Goal: Information Seeking & Learning: Learn about a topic

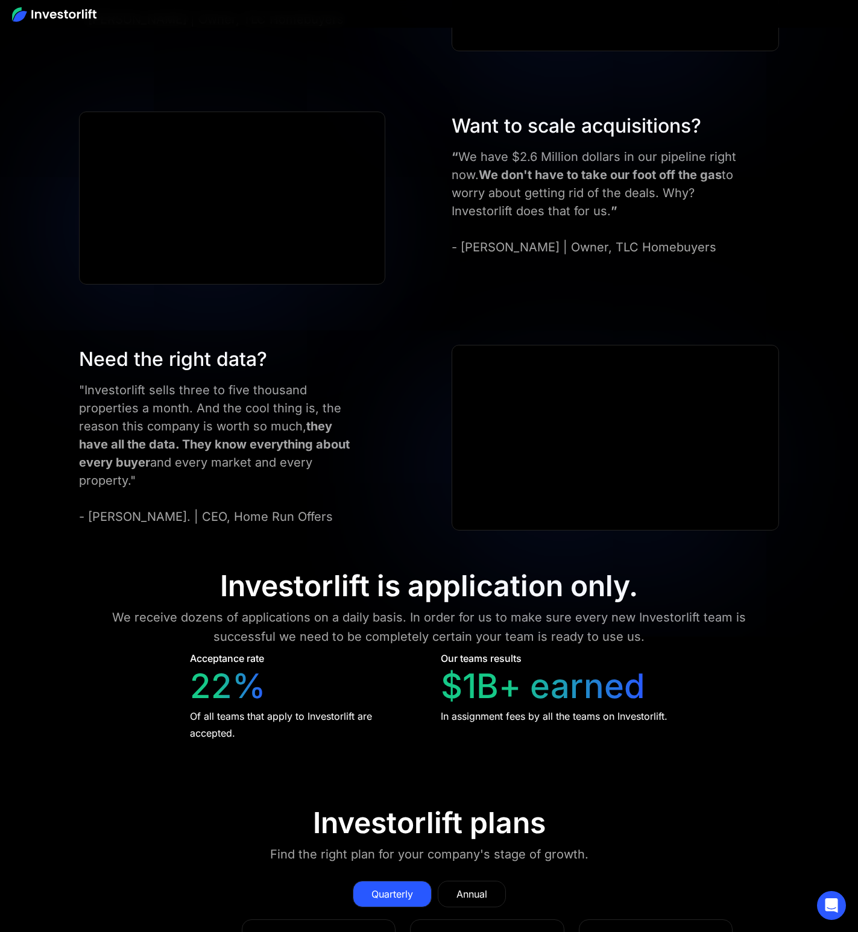
scroll to position [5007, 0]
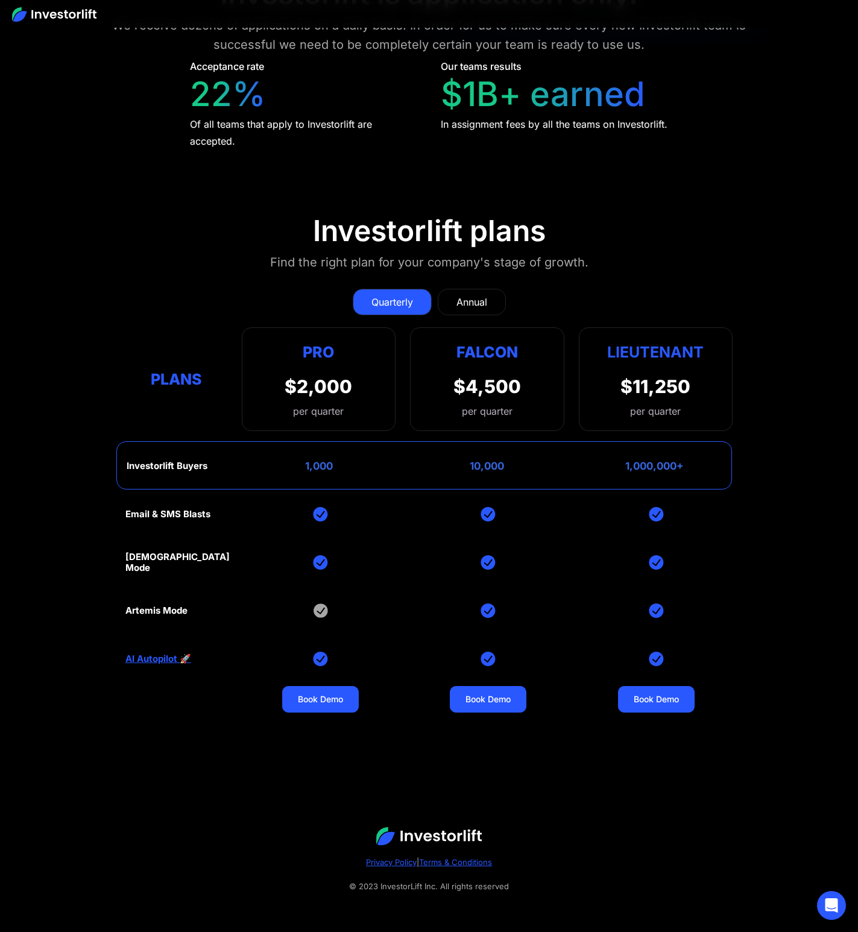
click at [215, 569] on div "Email & SMS Blasts God Mode Artemis Mode AI Autopilot 🚀 Book Demo Book Demo Boo…" at bounding box center [428, 610] width 607 height 241
click at [463, 301] on div "Annual" at bounding box center [471, 302] width 31 height 14
click at [402, 301] on div "Quarterly" at bounding box center [392, 302] width 42 height 14
click at [469, 297] on div "Annual" at bounding box center [471, 302] width 31 height 14
click at [416, 299] on link "Quarterly" at bounding box center [392, 302] width 79 height 27
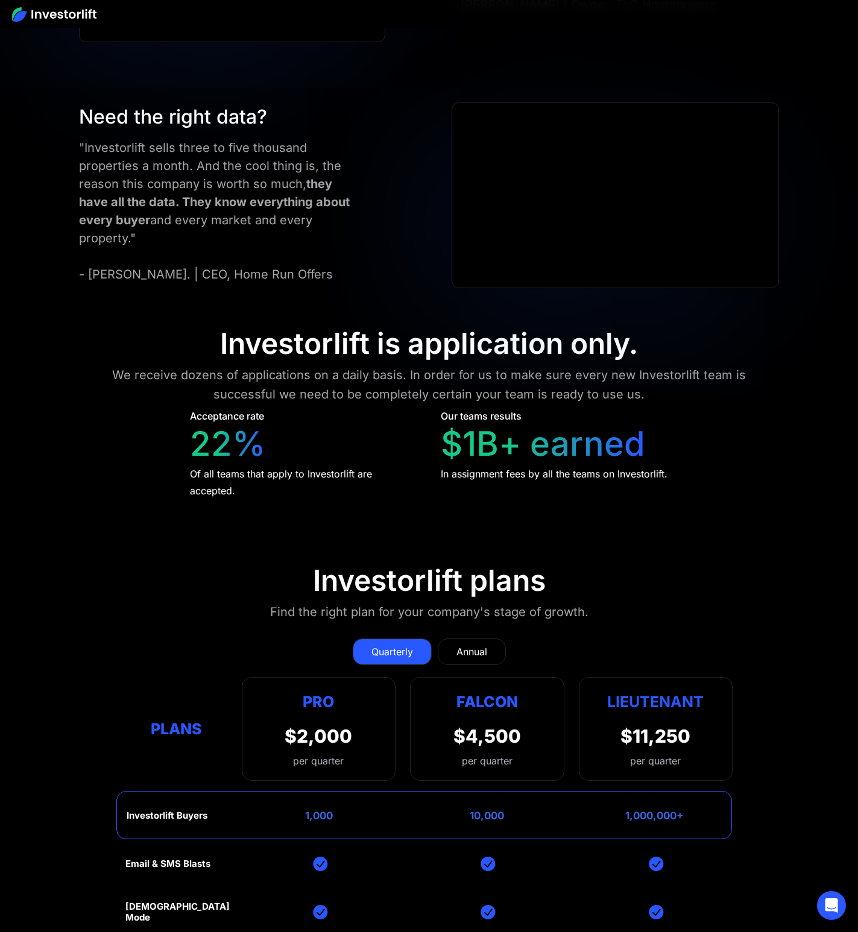
scroll to position [4656, 0]
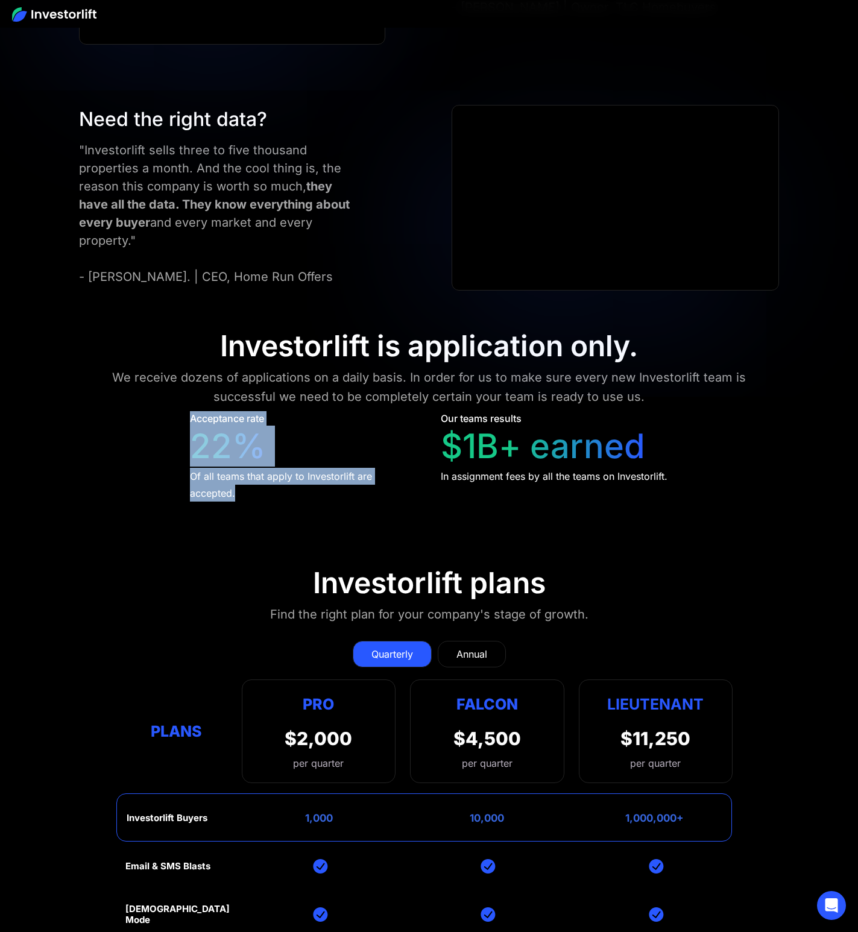
drag, startPoint x: 189, startPoint y: 421, endPoint x: 315, endPoint y: 495, distance: 145.8
click at [310, 488] on div "Of all teams that apply to Investorlift are accepted." at bounding box center [304, 485] width 228 height 34
drag, startPoint x: 280, startPoint y: 486, endPoint x: 184, endPoint y: 419, distance: 117.4
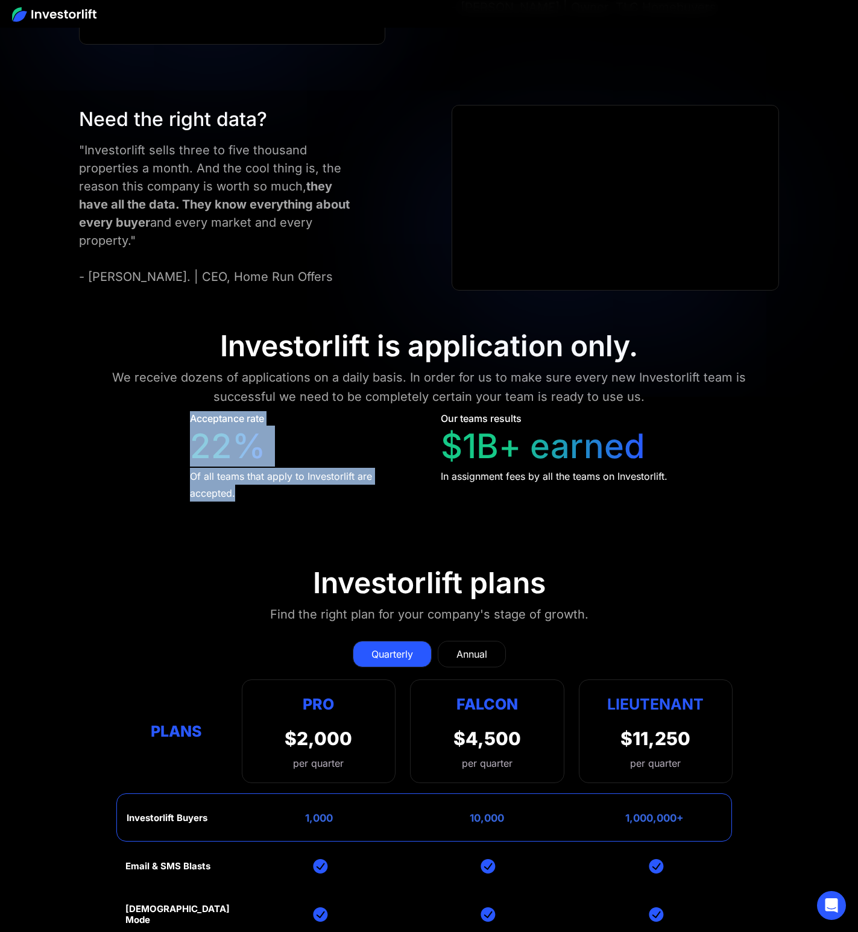
click at [143, 388] on div "We receive dozens of applications on a daily basis. In order for us to make sur…" at bounding box center [429, 387] width 686 height 39
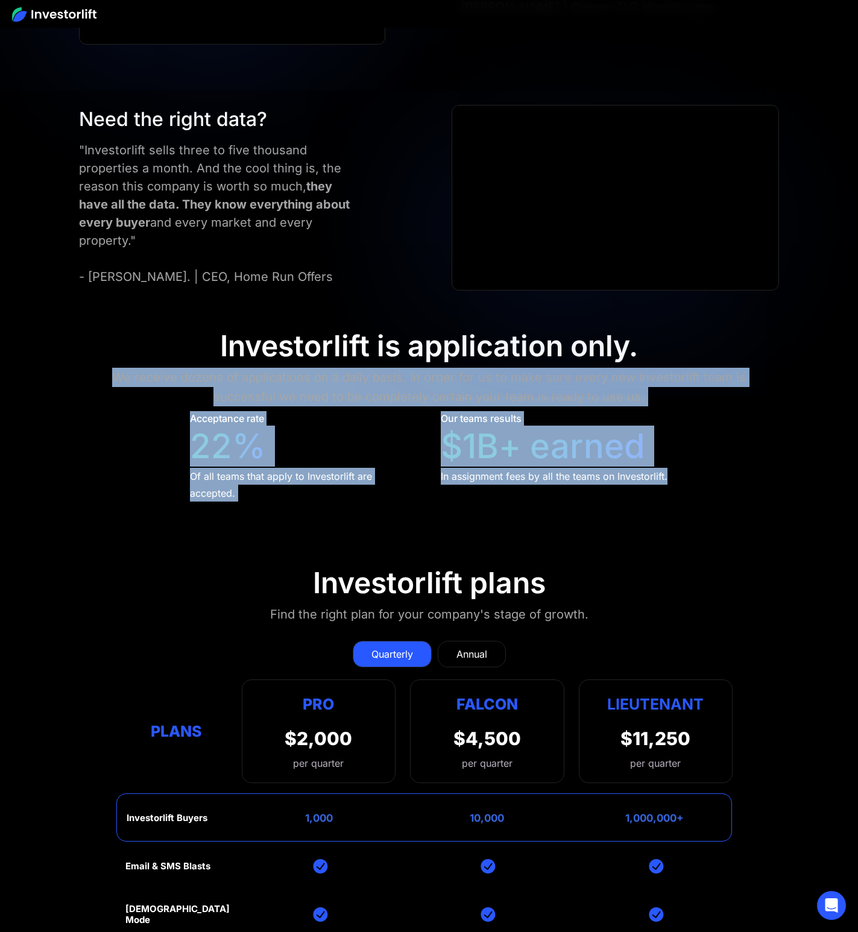
drag, startPoint x: 84, startPoint y: 373, endPoint x: 704, endPoint y: 510, distance: 635.0
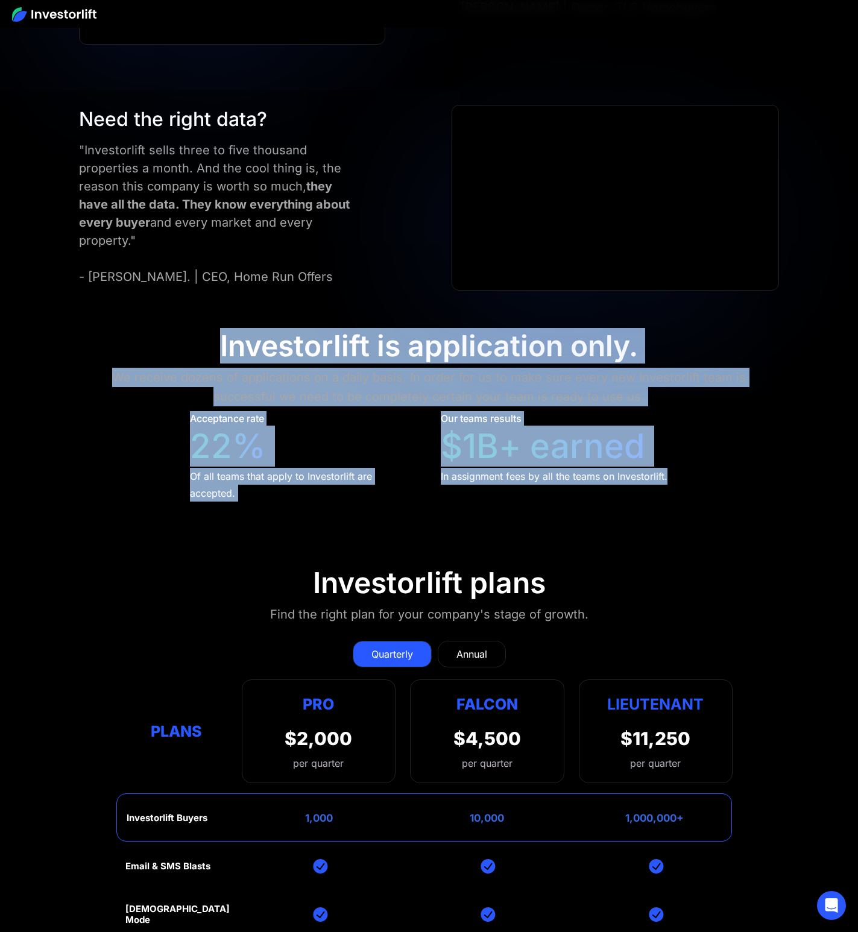
drag, startPoint x: 688, startPoint y: 490, endPoint x: 242, endPoint y: 321, distance: 477.6
click at [328, 420] on div "Acceptance rate 22% Of all teams that apply to Investorlift are accepted." at bounding box center [304, 456] width 228 height 90
